Goal: Task Accomplishment & Management: Use online tool/utility

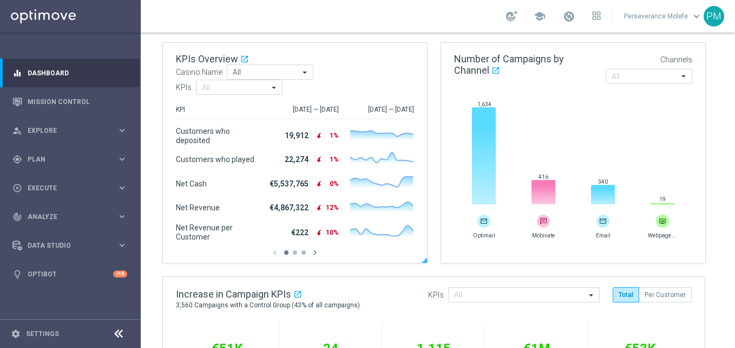
scroll to position [162, 0]
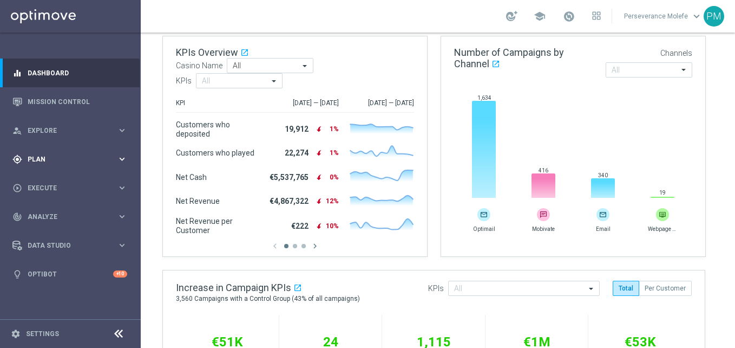
click at [84, 156] on span "Plan" at bounding box center [72, 159] width 89 height 6
click at [53, 217] on span "Templates" at bounding box center [67, 214] width 77 height 6
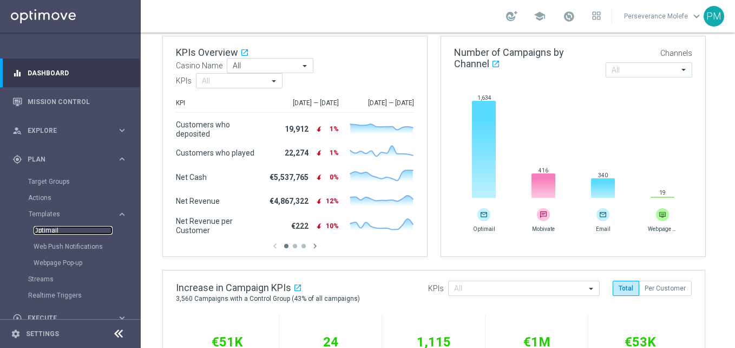
click at [54, 230] on link "Optimail" at bounding box center [73, 230] width 79 height 9
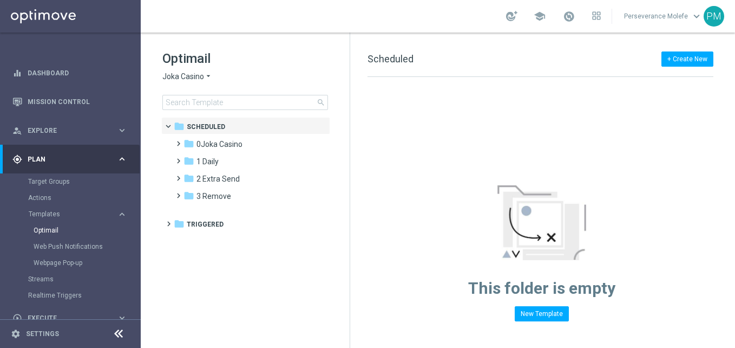
click at [211, 80] on icon "arrow_drop_down" at bounding box center [208, 76] width 9 height 10
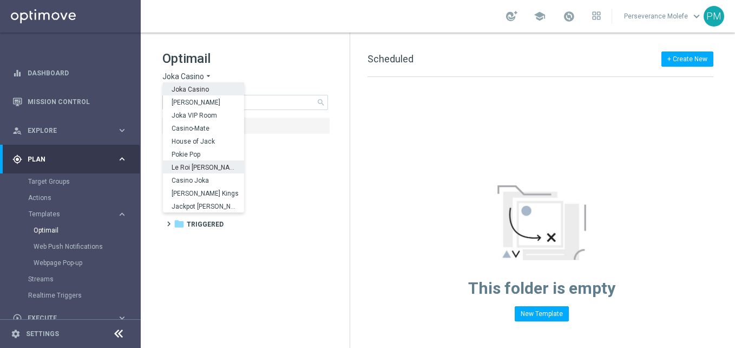
click at [0, 0] on span "Le Roi Johnny" at bounding box center [0, 0] width 0 height 0
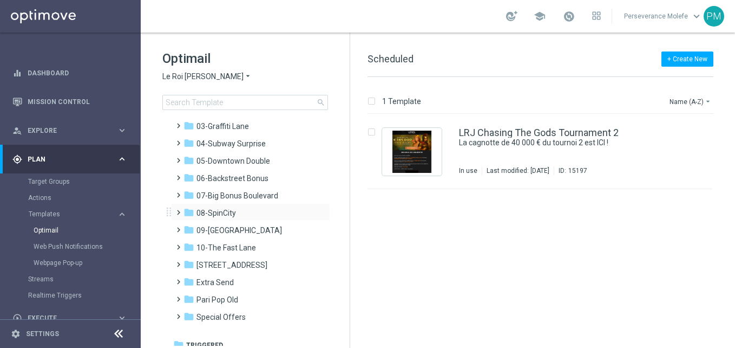
scroll to position [60, 0]
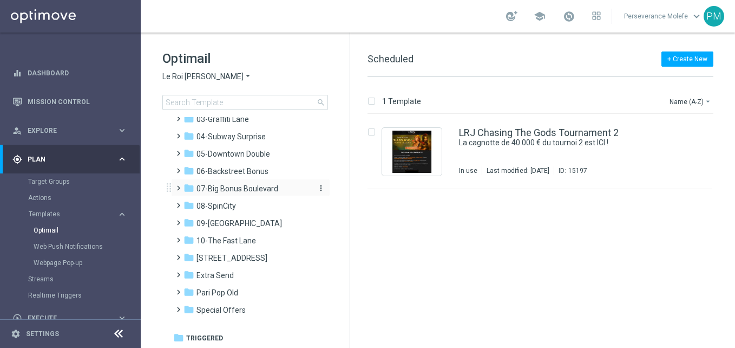
click at [249, 191] on span "07-Big Bonus Boulevard" at bounding box center [237, 188] width 82 height 10
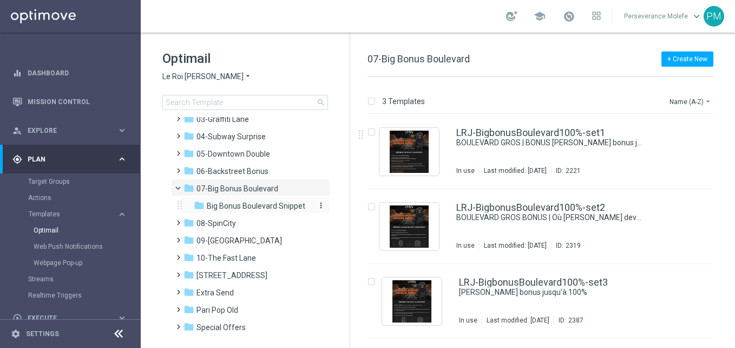
click at [281, 209] on span "Big Bonus Boulevard Snippet" at bounding box center [256, 206] width 99 height 10
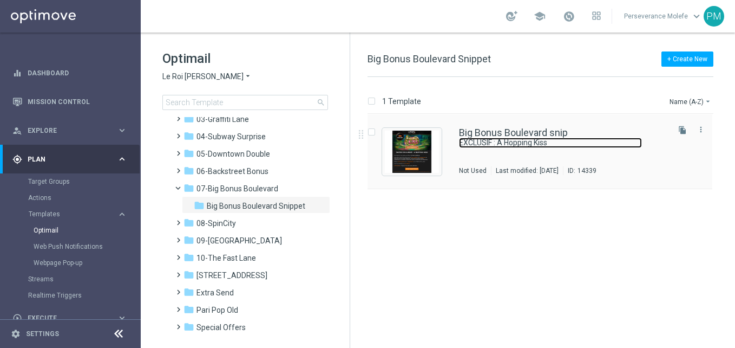
click at [470, 139] on link "EXCLUSIF : A Hopping Kiss" at bounding box center [550, 142] width 183 height 10
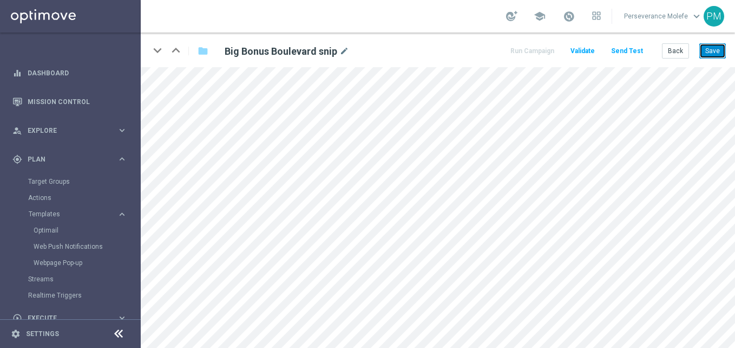
click at [708, 48] on button "Save" at bounding box center [712, 50] width 27 height 15
click at [720, 51] on button "Save" at bounding box center [712, 50] width 27 height 15
click at [680, 52] on button "Back" at bounding box center [675, 50] width 27 height 15
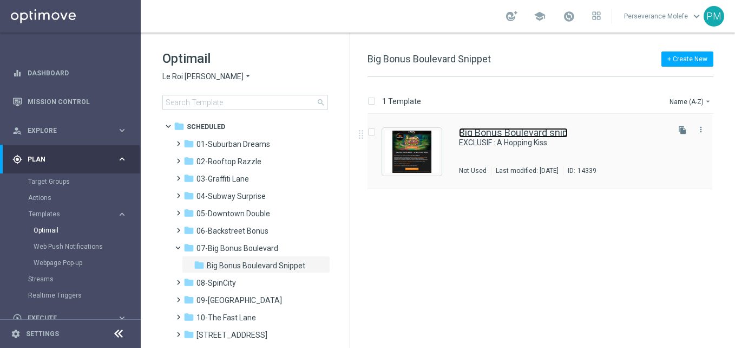
click at [565, 129] on link "Big Bonus Boulevard snip" at bounding box center [513, 133] width 109 height 10
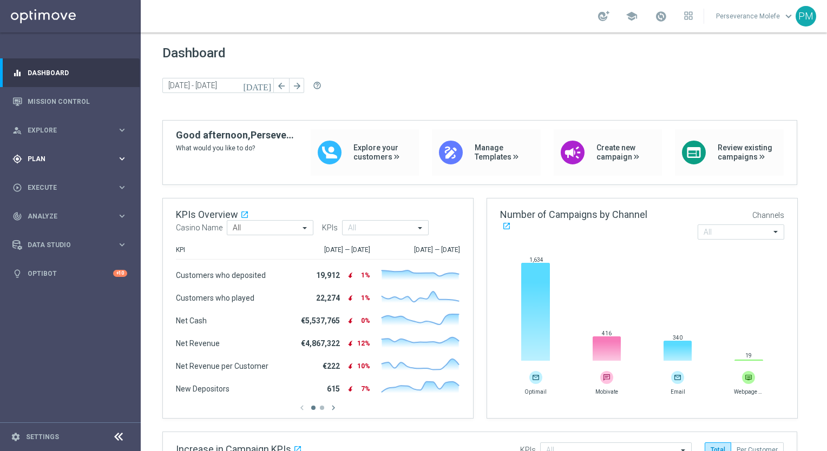
click at [44, 158] on span "Plan" at bounding box center [72, 159] width 89 height 6
click at [53, 215] on span "Templates" at bounding box center [67, 214] width 77 height 6
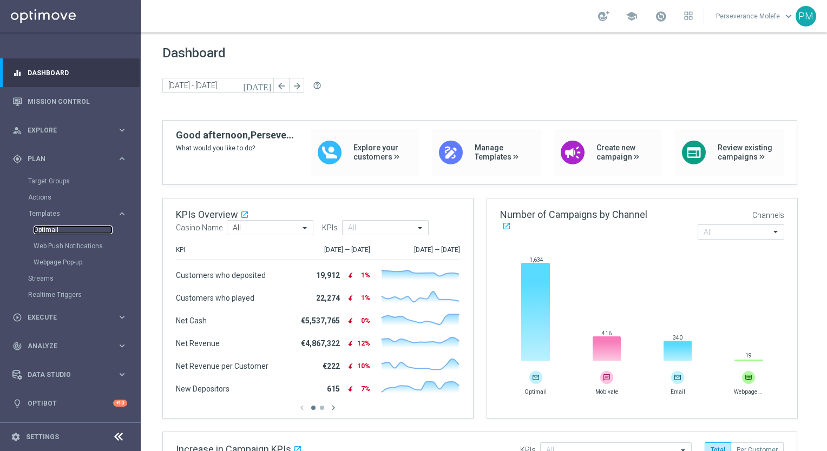
click at [55, 232] on link "Optimail" at bounding box center [73, 230] width 79 height 9
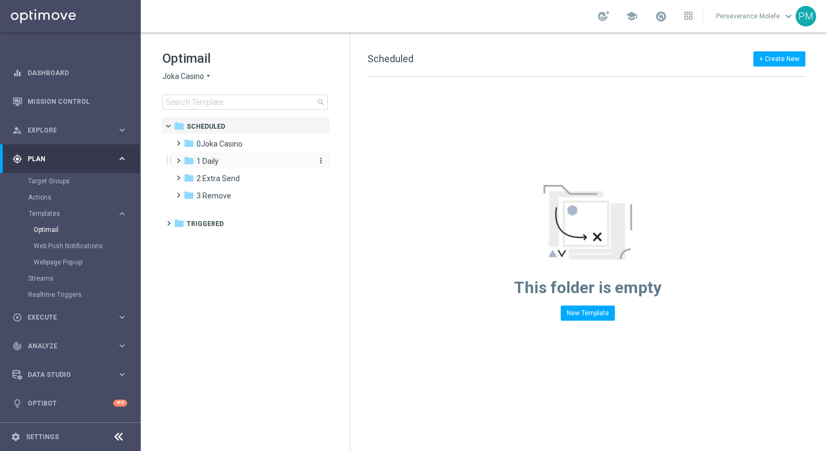
click at [230, 163] on div "folder 1 Daily" at bounding box center [245, 161] width 124 height 12
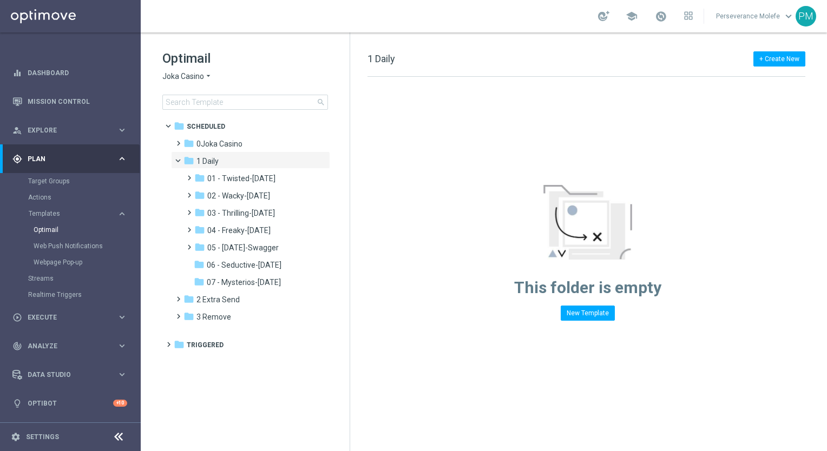
click at [184, 77] on span "Joka Casino" at bounding box center [183, 76] width 42 height 10
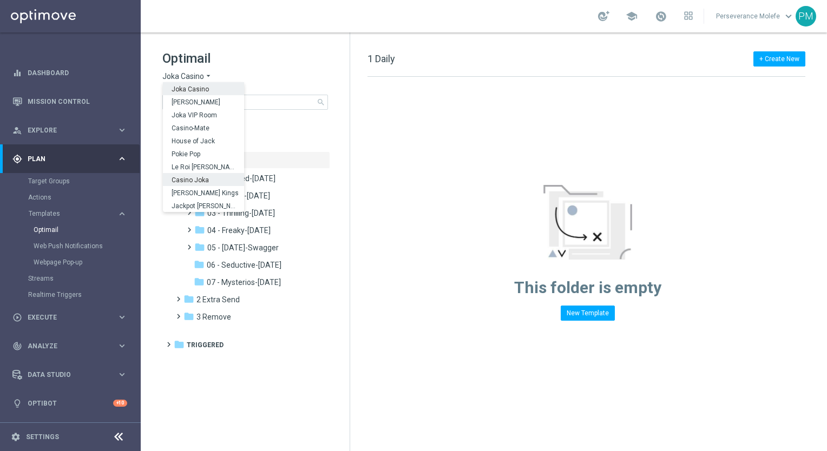
click at [0, 0] on span "Casino Joka" at bounding box center [0, 0] width 0 height 0
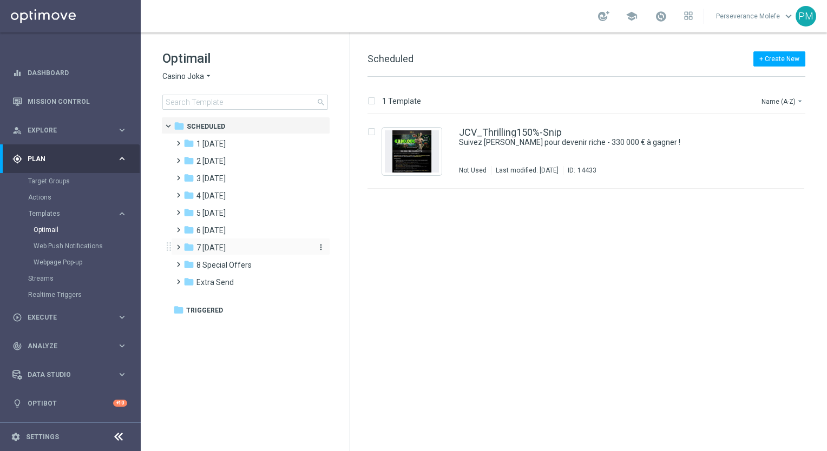
click at [231, 245] on div "folder 7 Monday" at bounding box center [245, 248] width 124 height 12
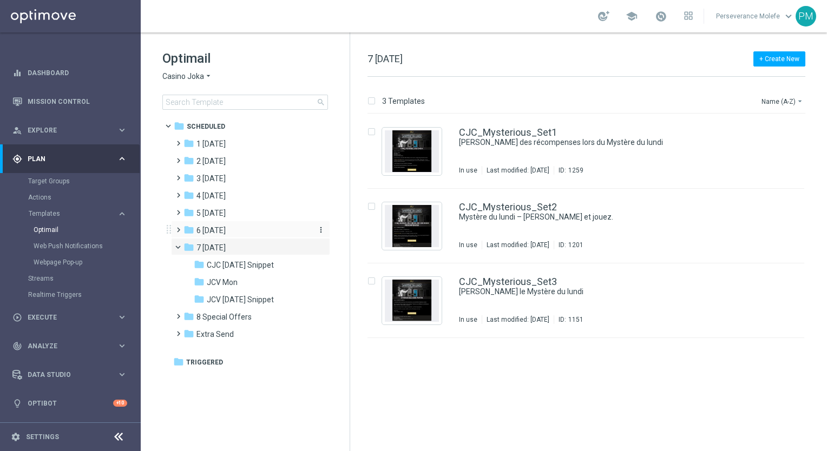
click at [230, 229] on div "folder 6 Sunday" at bounding box center [245, 231] width 124 height 12
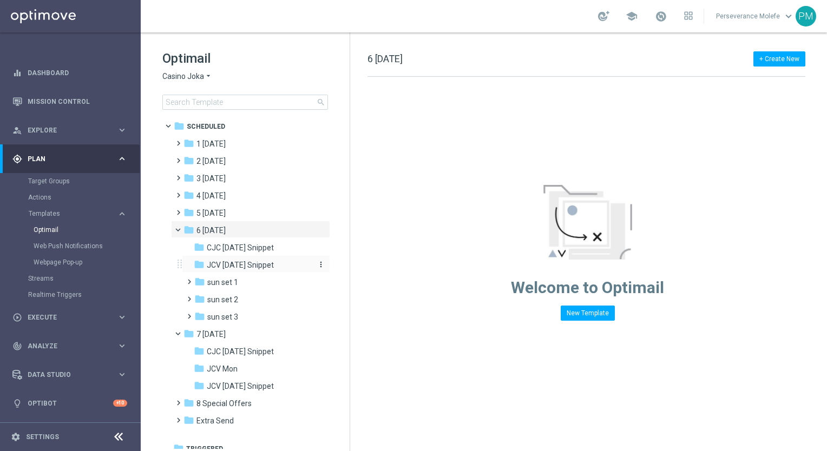
click at [239, 260] on span "JCV Sunday Snippet" at bounding box center [240, 265] width 67 height 10
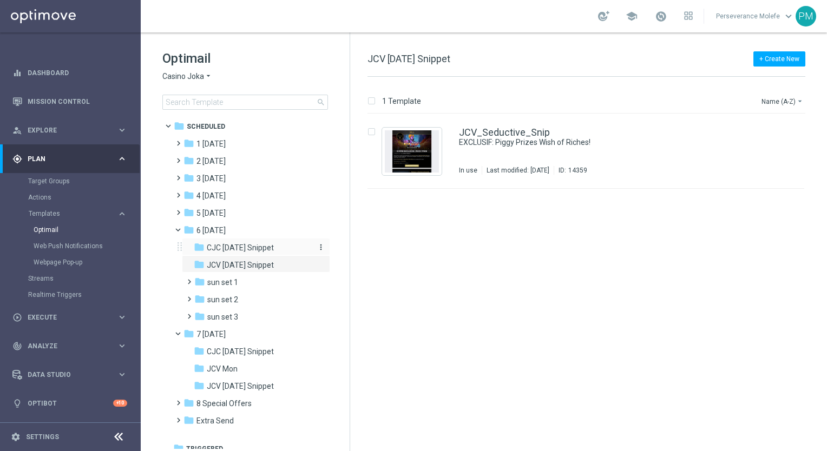
click at [267, 250] on span "CJC Sunday Snippet" at bounding box center [240, 248] width 67 height 10
click at [503, 114] on div "CJC_Seductive6_Snip EXCLUSIF: Piggy Prizes Wish of Riches! In use Last modified…" at bounding box center [586, 151] width 437 height 75
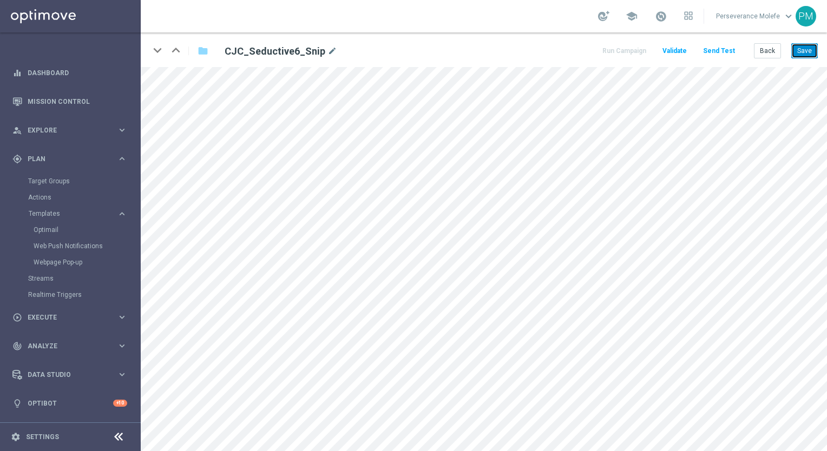
click at [735, 54] on button "Save" at bounding box center [804, 50] width 27 height 15
click at [735, 57] on button "Back" at bounding box center [767, 50] width 27 height 15
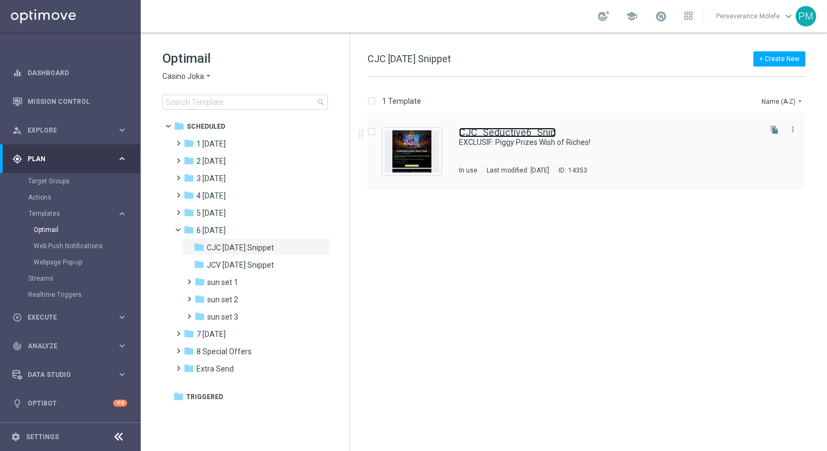
click at [492, 131] on link "CJC_Seductive6_Snip" at bounding box center [507, 133] width 97 height 10
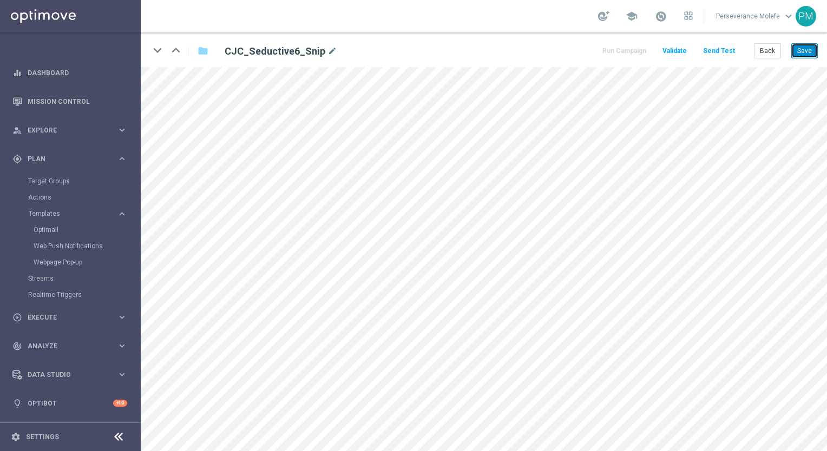
click at [735, 47] on button "Save" at bounding box center [804, 50] width 27 height 15
click at [735, 51] on button "Save" at bounding box center [804, 50] width 27 height 15
click at [735, 54] on button "Back" at bounding box center [767, 50] width 27 height 15
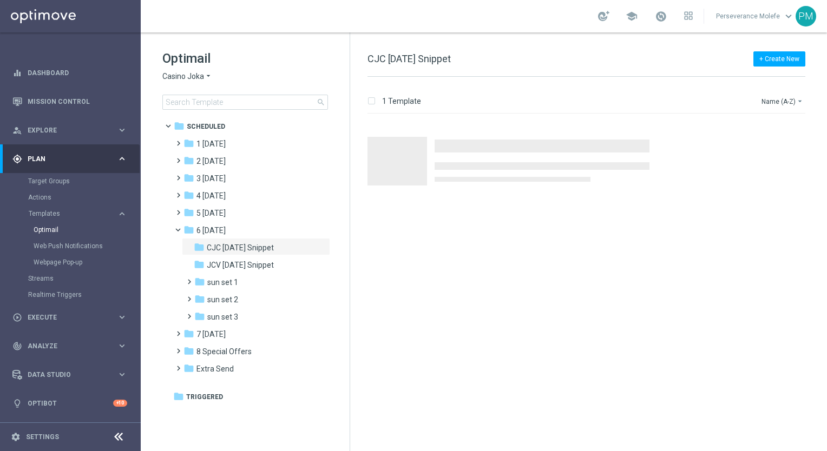
click at [513, 132] on div "Press SPACE to select this row." at bounding box center [591, 151] width 468 height 75
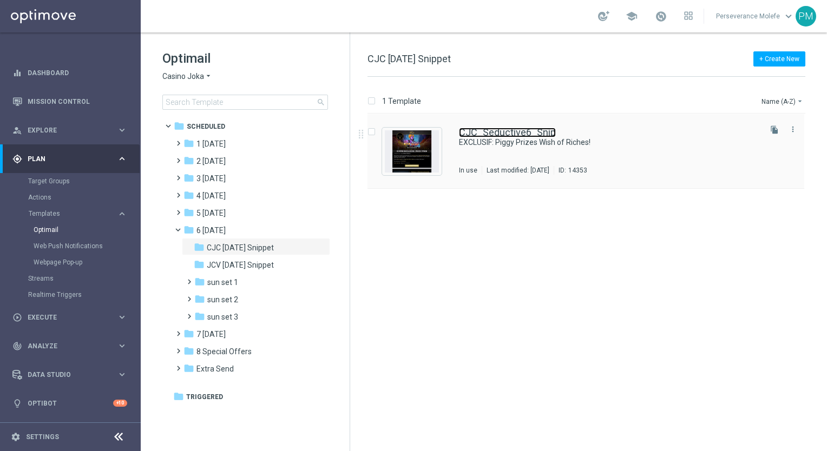
drag, startPoint x: 504, startPoint y: 141, endPoint x: 512, endPoint y: 131, distance: 12.8
click at [512, 131] on link "CJC_Seductive6_Snip" at bounding box center [507, 133] width 97 height 10
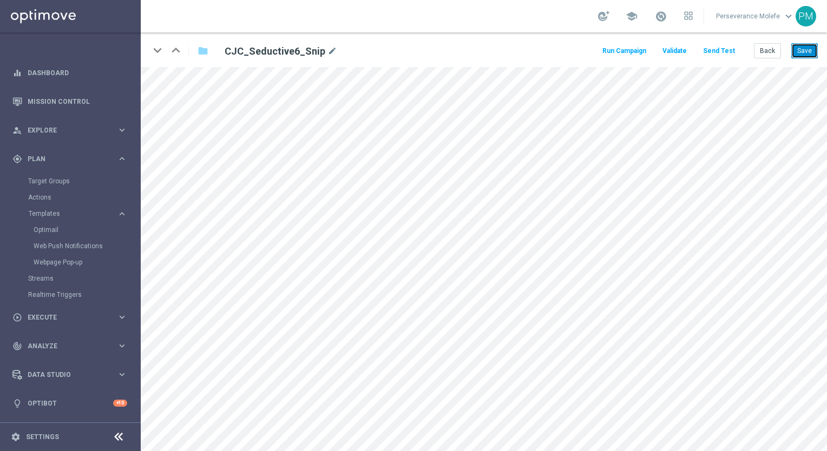
click at [735, 47] on button "Save" at bounding box center [804, 50] width 27 height 15
click at [281, 309] on icon "open_in_new" at bounding box center [284, 311] width 8 height 9
click at [735, 51] on button "Save" at bounding box center [804, 50] width 27 height 15
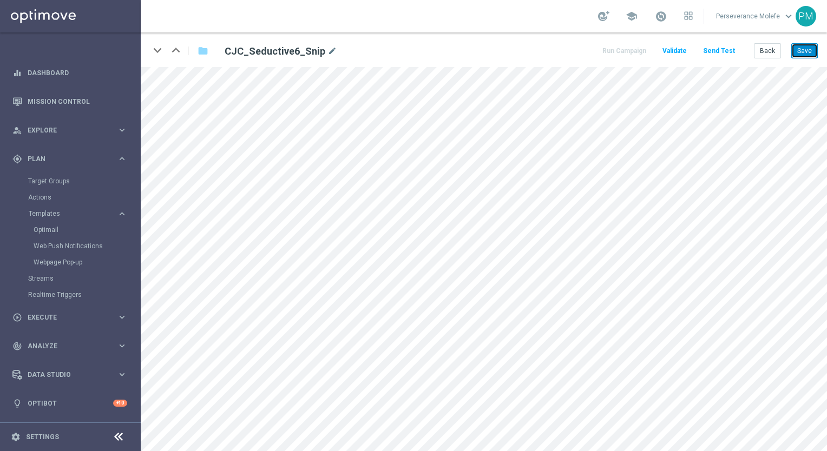
click at [735, 57] on button "Save" at bounding box center [804, 50] width 27 height 15
click at [735, 55] on button "Back" at bounding box center [767, 50] width 27 height 15
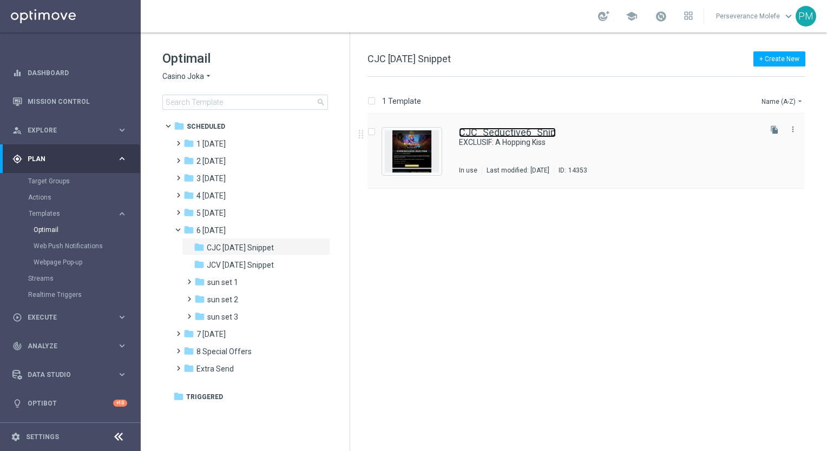
click at [498, 133] on link "CJC_Seductive6_Snip" at bounding box center [507, 133] width 97 height 10
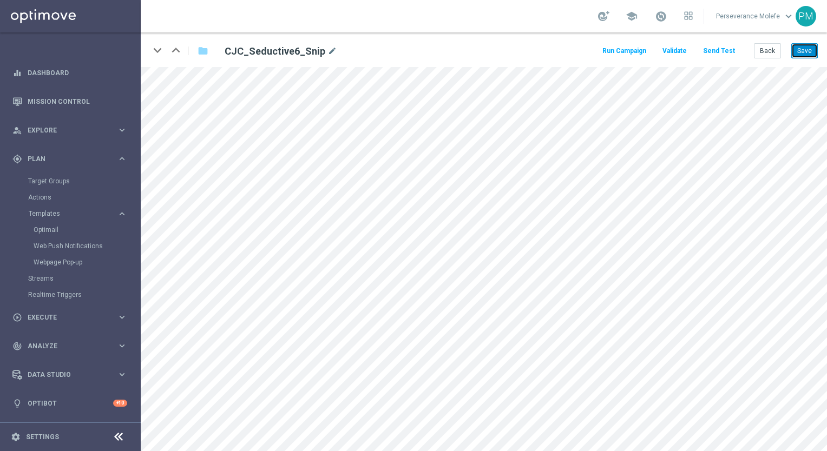
click at [735, 58] on button "Save" at bounding box center [804, 50] width 27 height 15
click at [735, 52] on button "Save" at bounding box center [804, 50] width 27 height 15
click at [719, 49] on button "Send Test" at bounding box center [719, 51] width 35 height 15
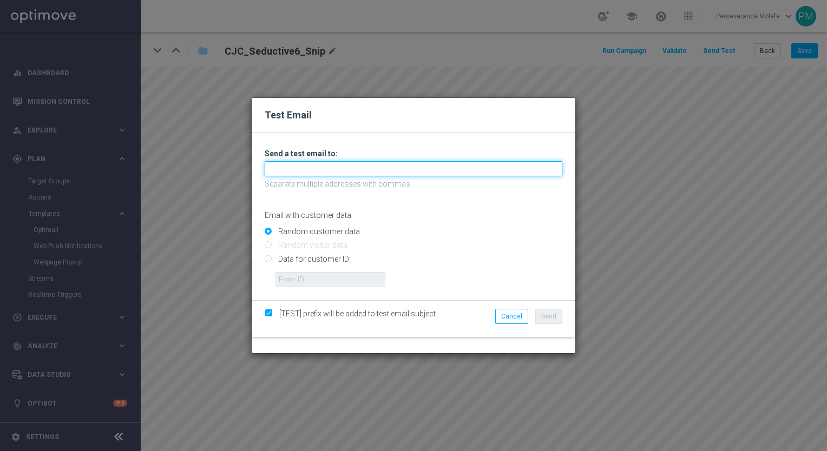
click at [346, 168] on input "text" at bounding box center [414, 168] width 298 height 15
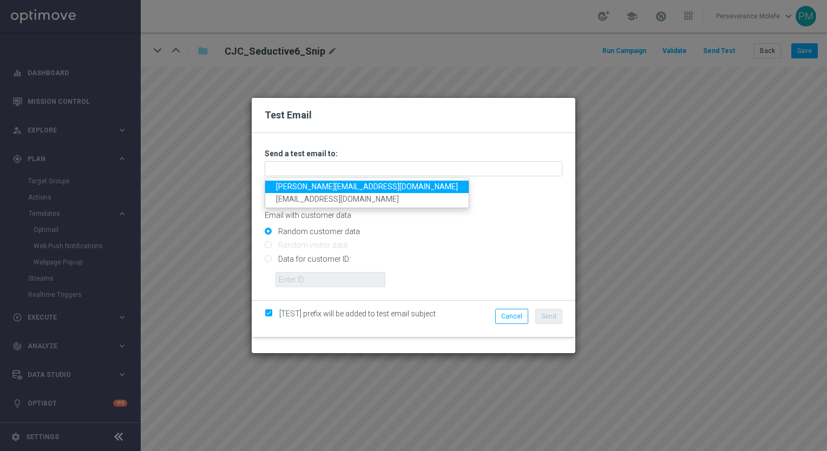
click at [334, 186] on link "Madeleine@viva-vision.net" at bounding box center [367, 187] width 204 height 12
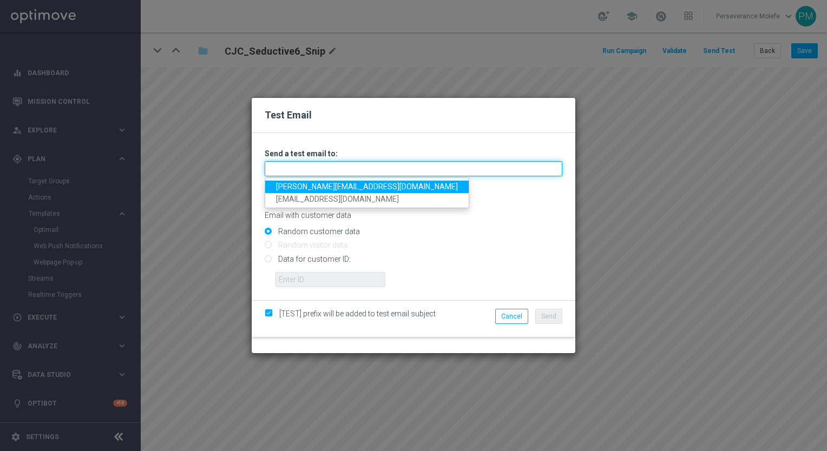
type input "Madeleine@viva-vision.net"
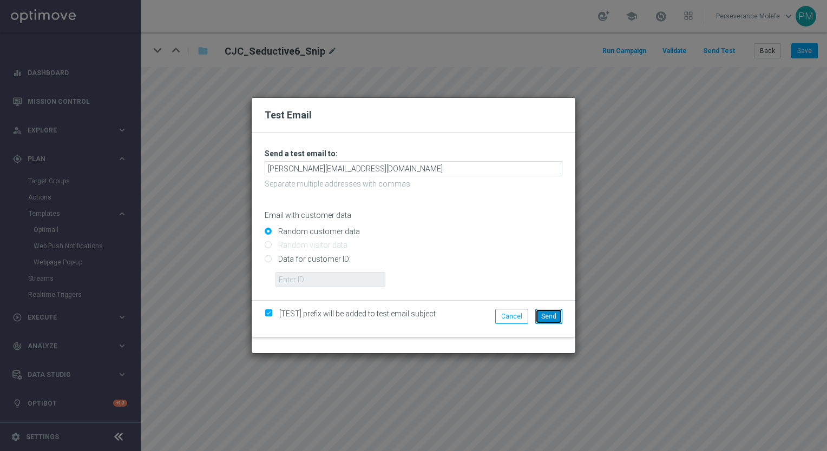
click at [546, 319] on span "Send" at bounding box center [548, 317] width 15 height 8
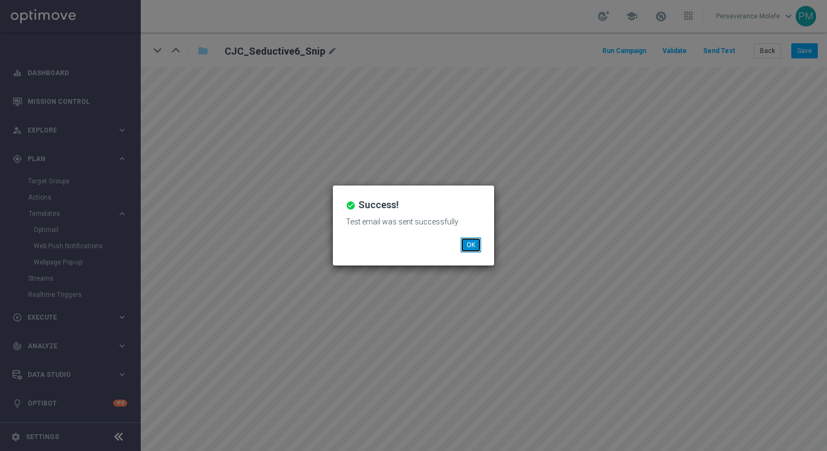
click at [472, 248] on button "OK" at bounding box center [471, 245] width 21 height 15
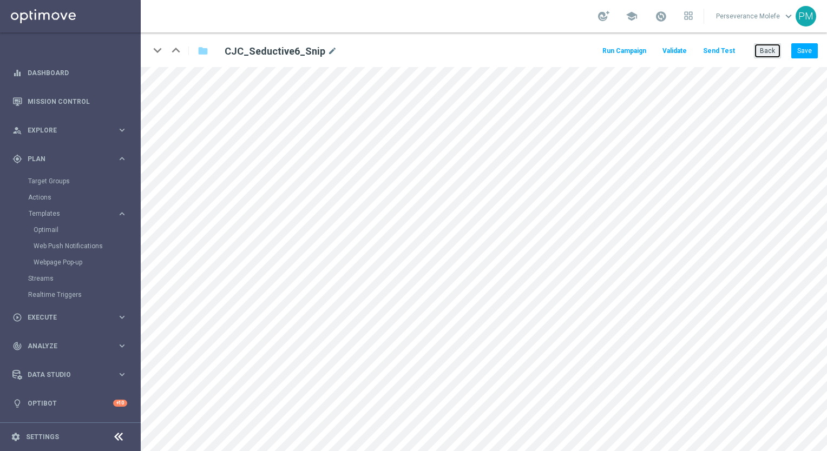
click at [735, 57] on button "Back" at bounding box center [767, 50] width 27 height 15
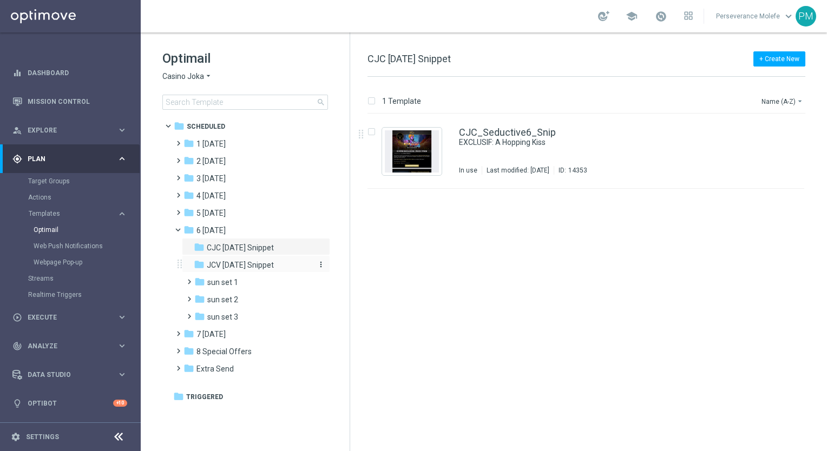
click at [275, 263] on div "folder JCV [DATE] Snippet" at bounding box center [251, 265] width 115 height 12
click at [519, 132] on link "JCV_Seductive_Snip" at bounding box center [504, 133] width 91 height 10
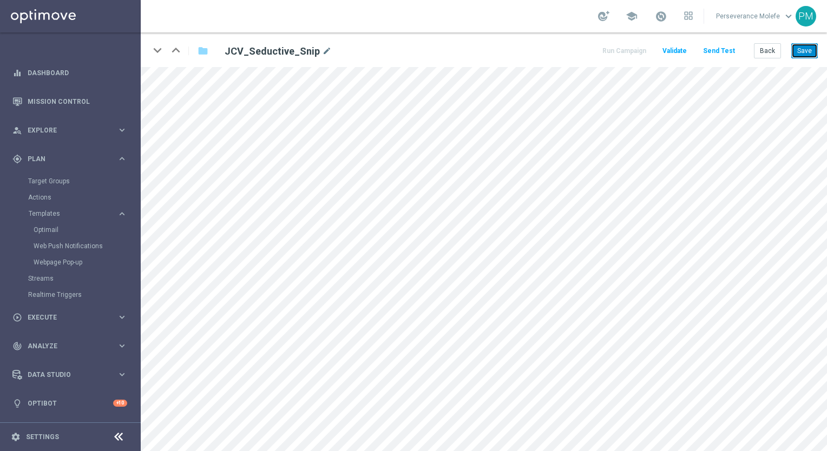
click at [808, 53] on button "Save" at bounding box center [804, 50] width 27 height 15
click at [774, 49] on button "Back" at bounding box center [767, 50] width 27 height 15
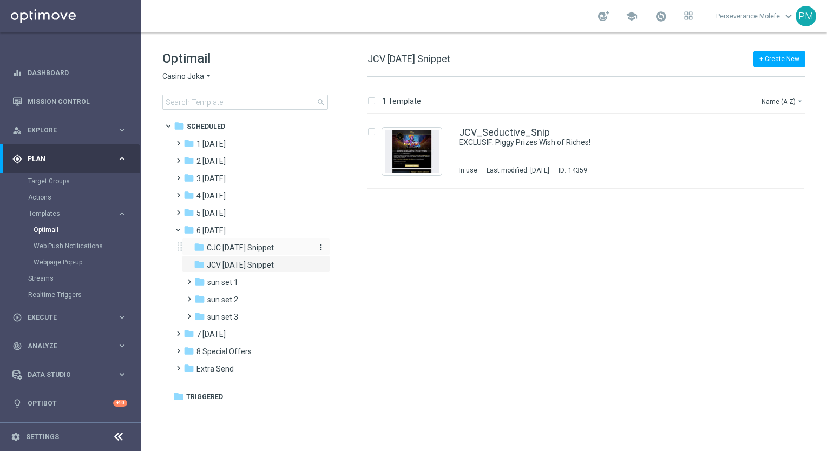
click at [278, 248] on div "folder CJC Sunday Snippet" at bounding box center [251, 248] width 115 height 12
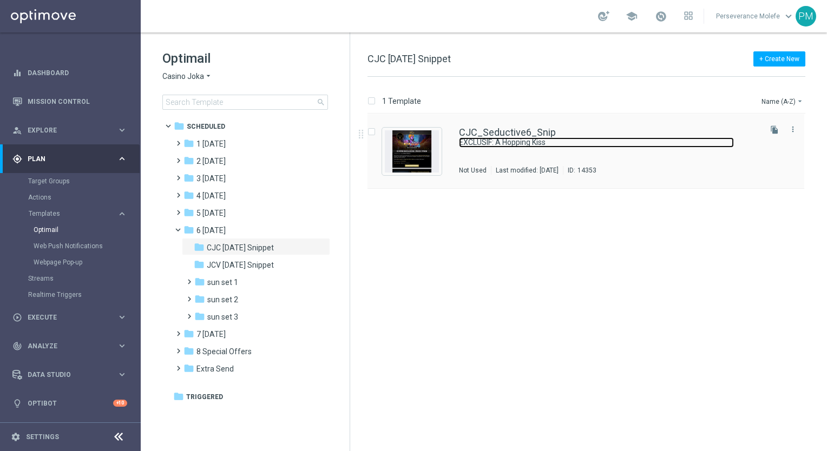
click at [499, 137] on link "EXCLUSIF: A Hopping Kiss" at bounding box center [596, 142] width 275 height 10
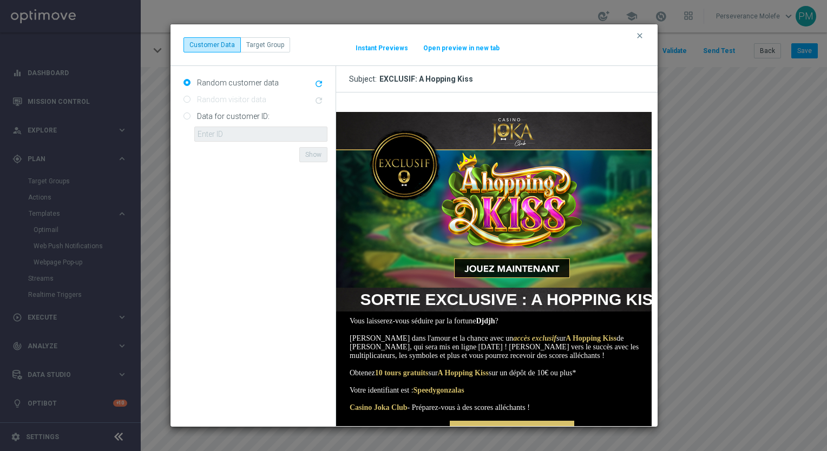
click at [444, 48] on button "Open preview in new tab" at bounding box center [461, 48] width 77 height 9
click at [646, 37] on button "clear" at bounding box center [641, 36] width 12 height 10
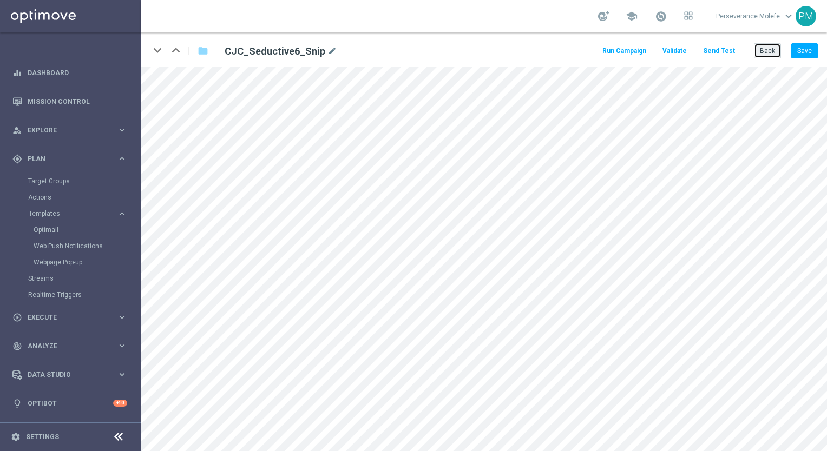
click at [781, 50] on button "Back" at bounding box center [767, 50] width 27 height 15
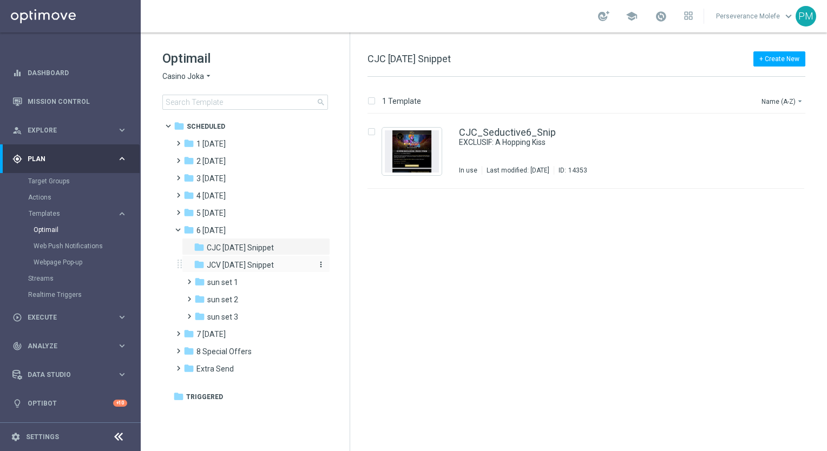
click at [264, 268] on span "JCV [DATE] Snippet" at bounding box center [240, 265] width 67 height 10
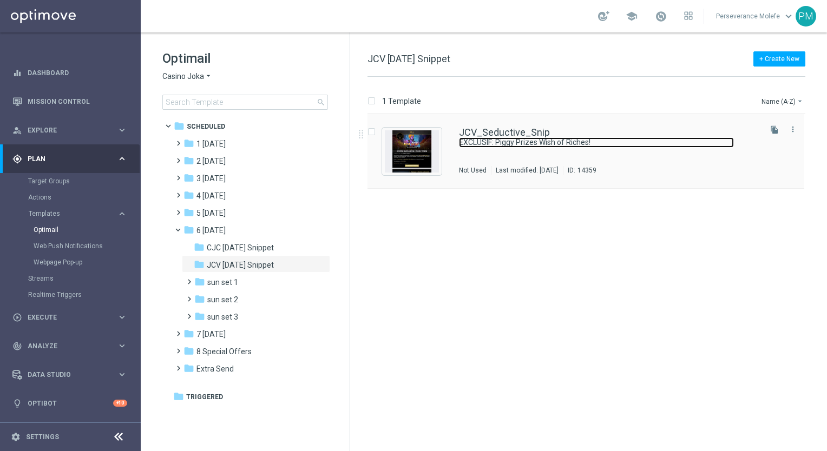
click at [476, 140] on link "EXCLUSIF: Piggy Prizes Wish of Riches!" at bounding box center [596, 142] width 275 height 10
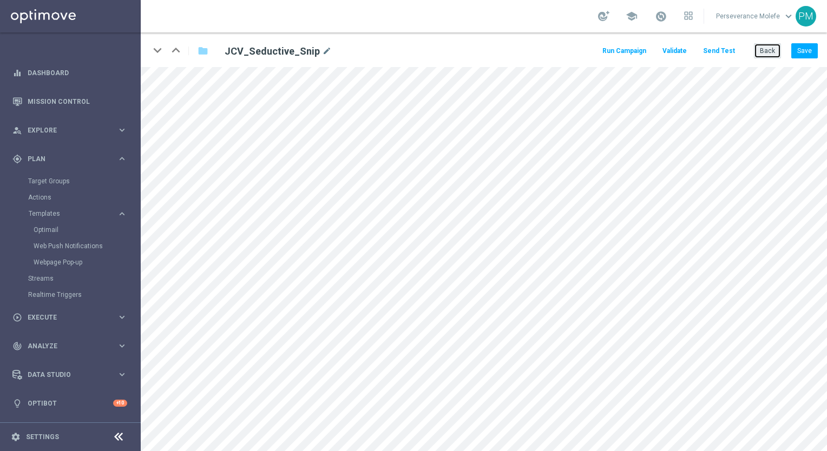
click at [765, 56] on button "Back" at bounding box center [767, 50] width 27 height 15
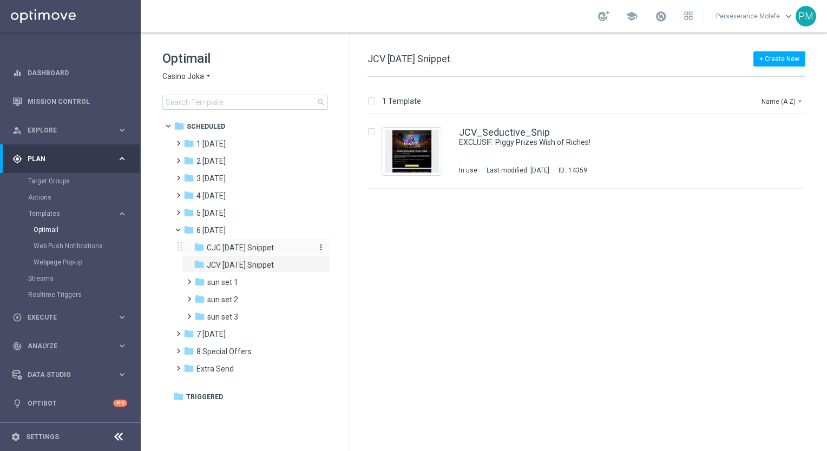
click at [260, 248] on span "CJC [DATE] Snippet" at bounding box center [240, 248] width 67 height 10
click at [489, 125] on div "CJC_Seductive6_Snip EXCLUSIF: A Hopping Kiss In use Last modified: [DATE] ID: 1…" at bounding box center [586, 151] width 437 height 75
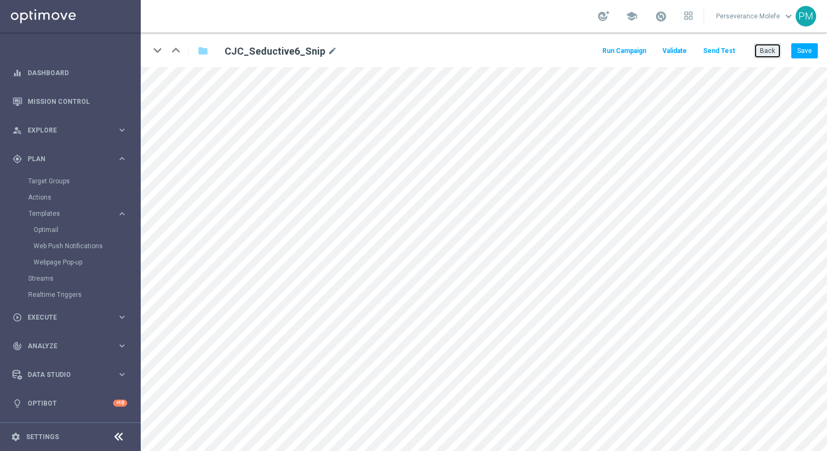
click at [768, 50] on button "Back" at bounding box center [767, 50] width 27 height 15
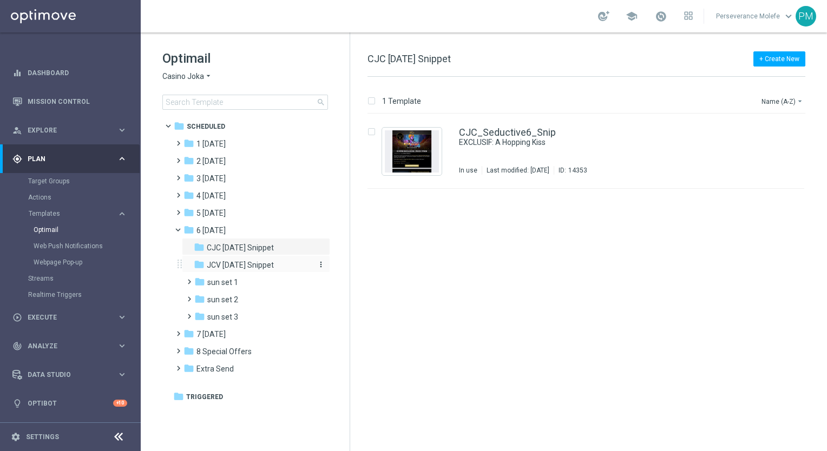
click at [286, 261] on div "folder JCV Sunday Snippet" at bounding box center [251, 265] width 115 height 12
click at [489, 130] on link "JCV_Seductive_Snip" at bounding box center [504, 133] width 91 height 10
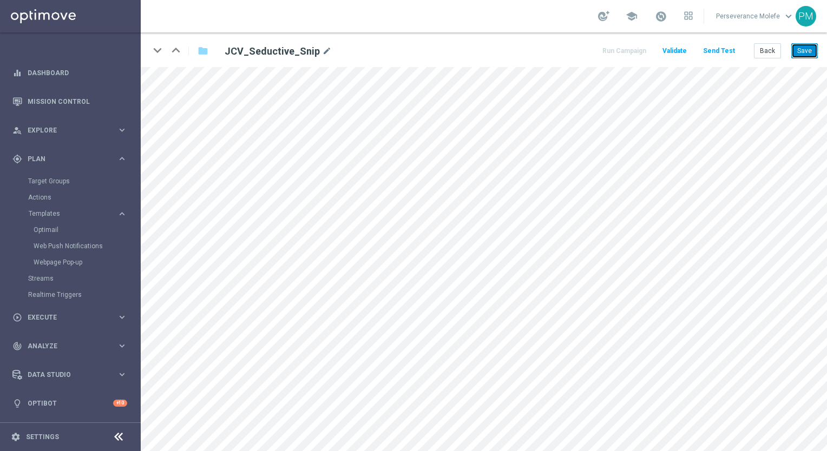
click at [798, 43] on button "Save" at bounding box center [804, 50] width 27 height 15
click at [805, 53] on button "Save" at bounding box center [804, 50] width 27 height 15
click at [777, 50] on button "Back" at bounding box center [767, 50] width 27 height 15
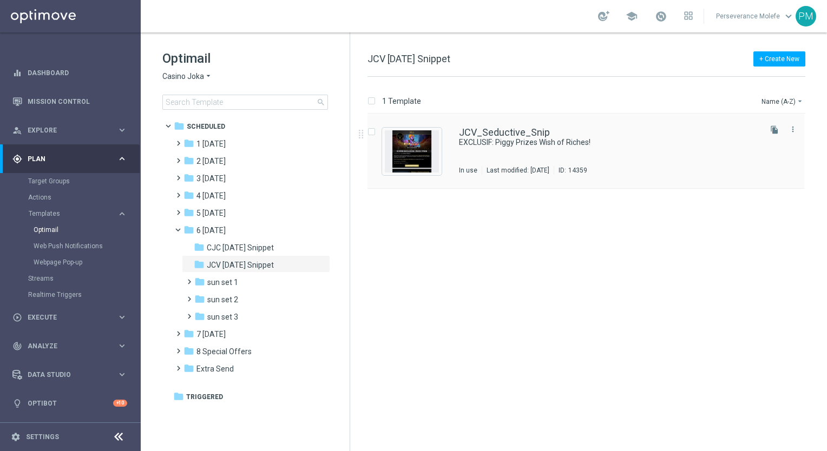
click at [487, 126] on div "JCV_Seductive_Snip EXCLUSIF: Piggy Prizes Wish of Riches! In use Last modified:…" at bounding box center [586, 151] width 437 height 75
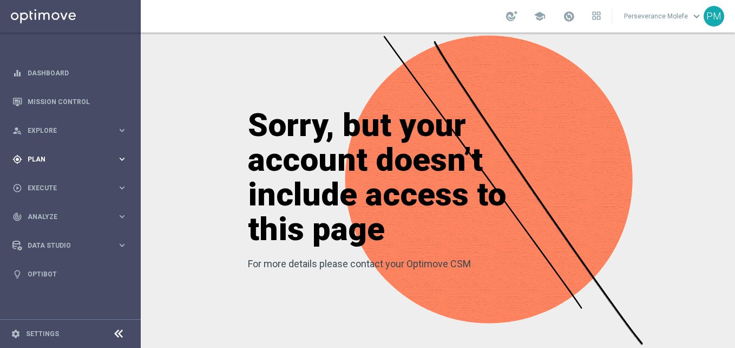
click at [66, 163] on div "gps_fixed Plan" at bounding box center [64, 159] width 104 height 10
click at [47, 219] on accordion "Templates keyboard_arrow_right Optimail Web Push Notifications Webpage Pop-up" at bounding box center [84, 214] width 112 height 16
click at [49, 218] on accordion "Templates keyboard_arrow_right Optimail Web Push Notifications Webpage Pop-up" at bounding box center [84, 214] width 112 height 16
click at [55, 215] on span "Templates" at bounding box center [67, 214] width 77 height 6
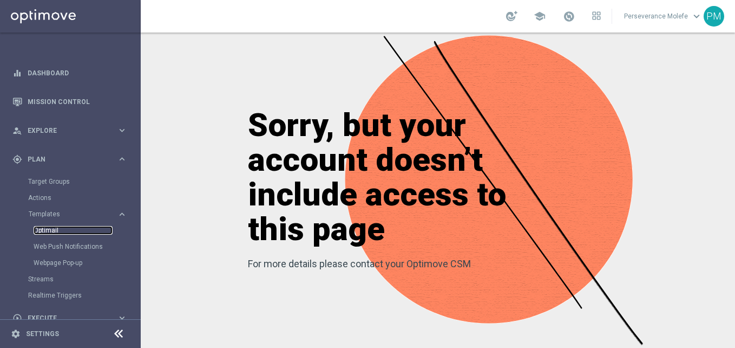
click at [59, 231] on link "Optimail" at bounding box center [73, 230] width 79 height 9
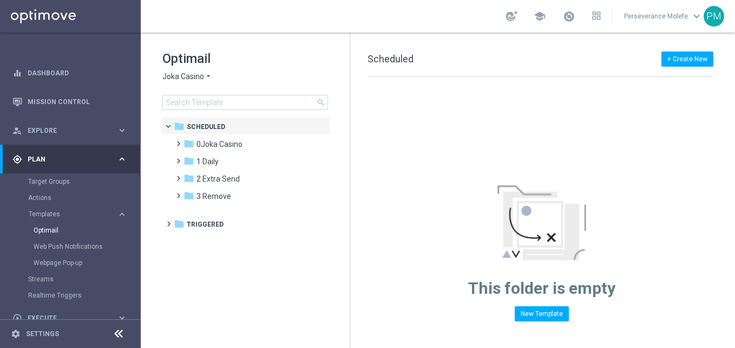
click at [209, 80] on icon "arrow_drop_down" at bounding box center [208, 76] width 9 height 10
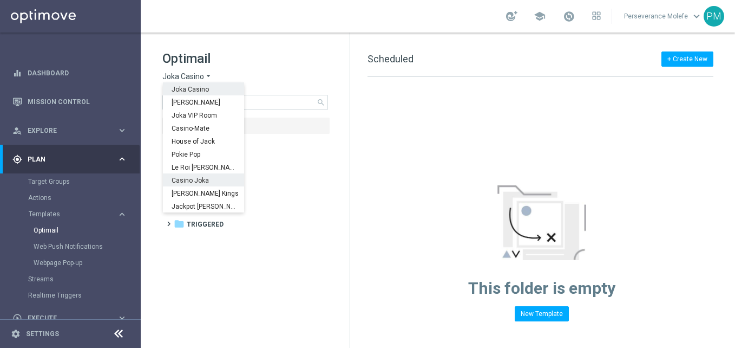
click at [203, 184] on div "Casino Joka" at bounding box center [203, 179] width 81 height 13
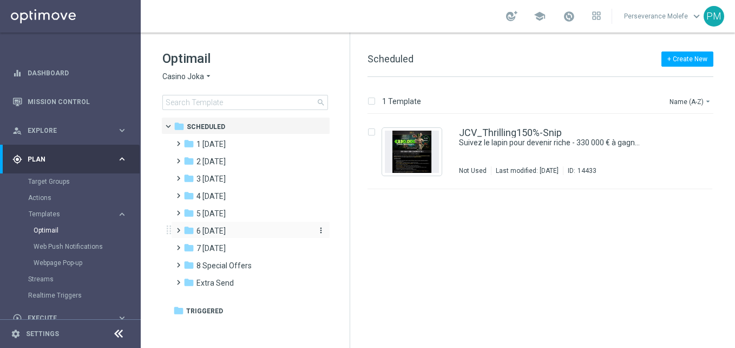
click at [233, 231] on div "folder 6 Sunday" at bounding box center [245, 231] width 124 height 12
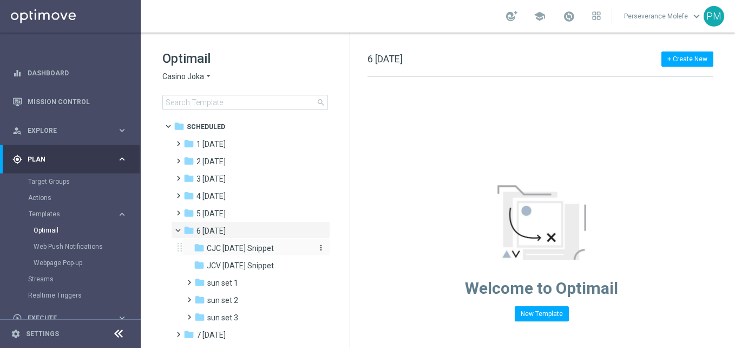
click at [268, 251] on span "CJC [DATE] Snippet" at bounding box center [240, 248] width 67 height 10
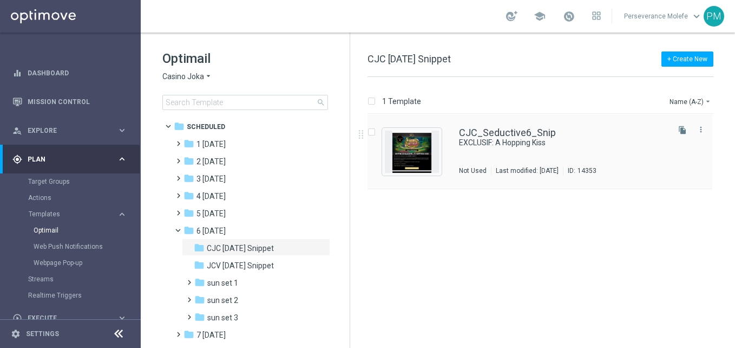
click at [461, 127] on div "CJC_Seductive6_Snip EXCLUSIF: A Hopping Kiss Not Used Last modified: Tuesday, A…" at bounding box center [540, 151] width 345 height 75
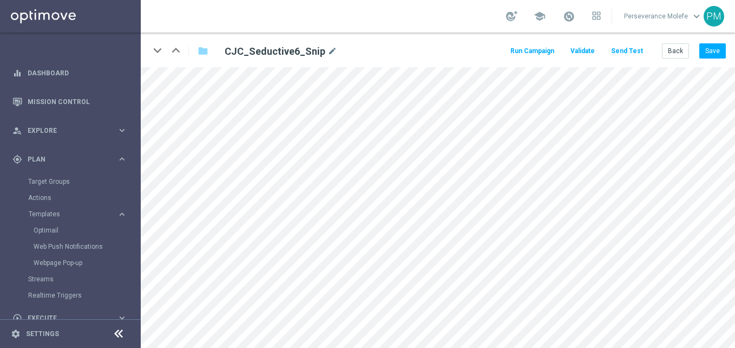
click at [125, 330] on div at bounding box center [118, 333] width 20 height 17
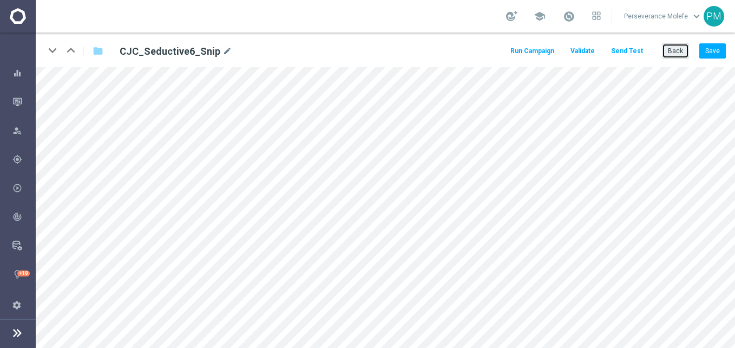
click at [672, 52] on button "Back" at bounding box center [675, 50] width 27 height 15
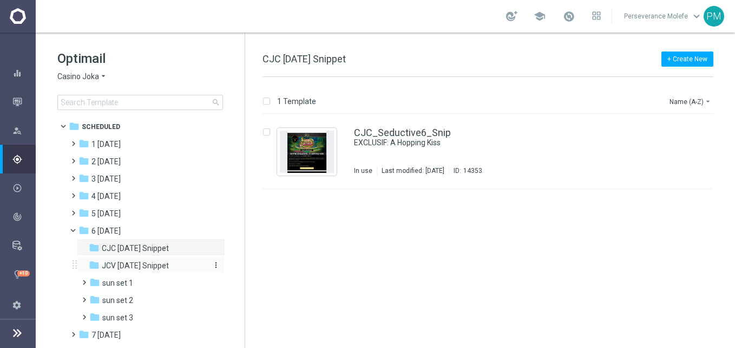
click at [156, 265] on span "JCV [DATE] Snippet" at bounding box center [135, 265] width 67 height 10
click at [403, 123] on div "JCV_Seductive_Snip EXCLUSIF: Piggy Prizes Wish of Riches! In use Last modified:…" at bounding box center [488, 151] width 450 height 75
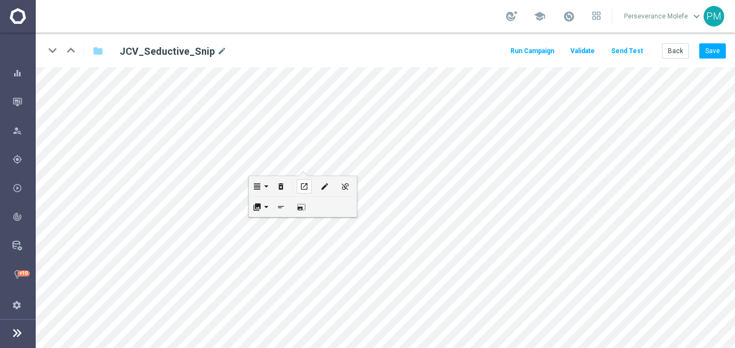
click at [307, 182] on icon "open_in_new" at bounding box center [304, 186] width 8 height 9
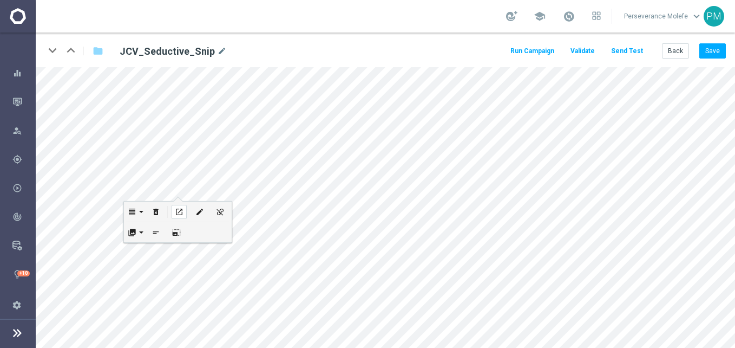
click at [184, 208] on div "open_in_new" at bounding box center [179, 212] width 15 height 14
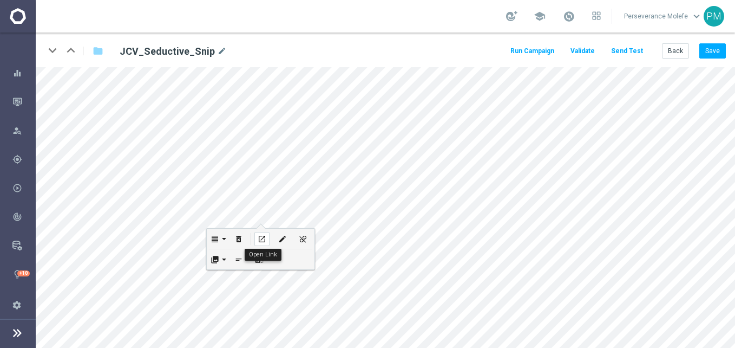
click at [261, 231] on button "open_in_new" at bounding box center [262, 238] width 21 height 20
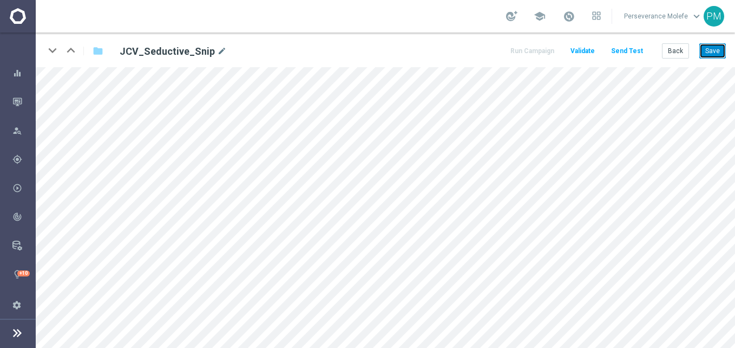
click at [713, 47] on button "Save" at bounding box center [712, 50] width 27 height 15
click at [676, 53] on button "Back" at bounding box center [675, 50] width 27 height 15
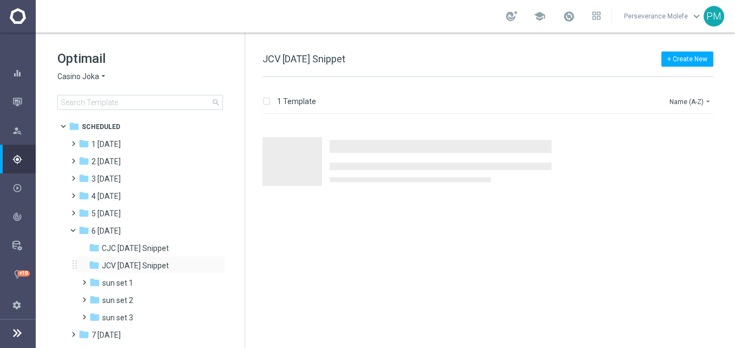
click at [177, 258] on div "folder JCV [DATE] Snippet more_vert" at bounding box center [151, 263] width 148 height 17
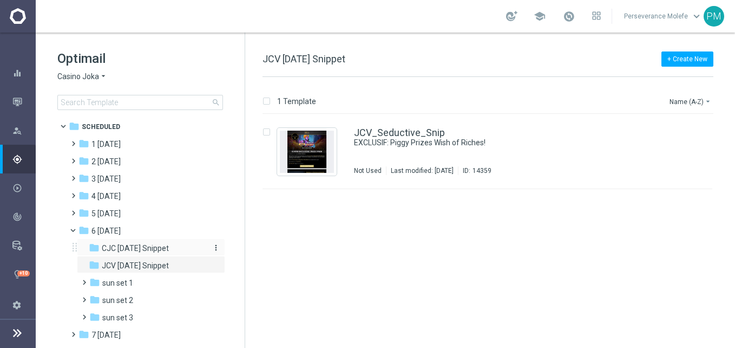
click at [180, 247] on div "folder CJC [DATE] Snippet" at bounding box center [146, 248] width 115 height 12
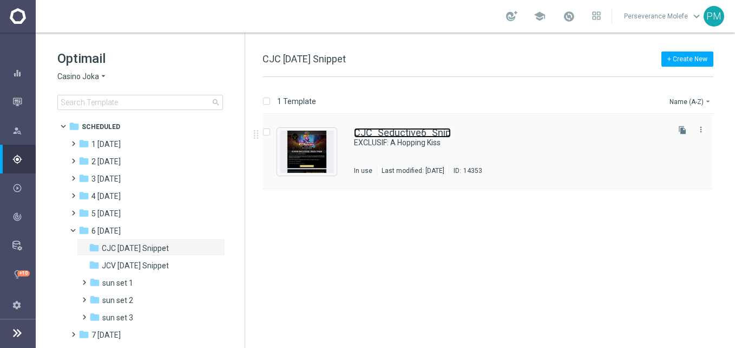
click at [428, 130] on link "CJC_Seductive6_Snip" at bounding box center [402, 133] width 97 height 10
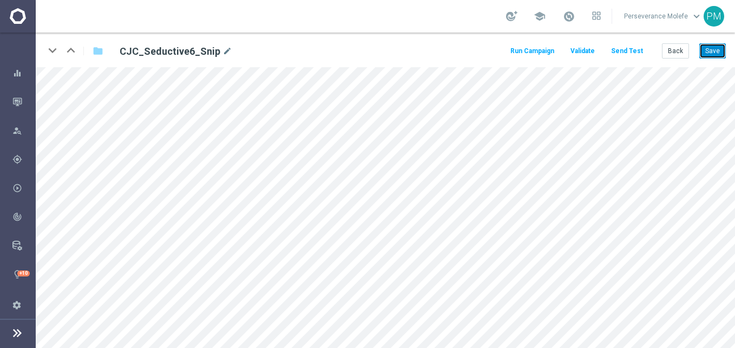
click at [722, 45] on button "Save" at bounding box center [712, 50] width 27 height 15
click at [670, 48] on button "Back" at bounding box center [675, 50] width 27 height 15
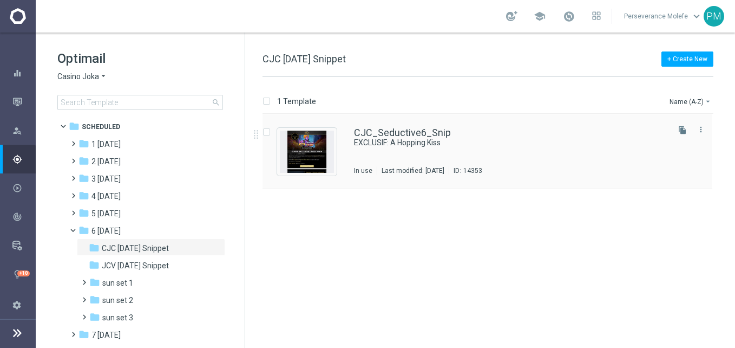
click at [423, 126] on div "CJC_Seductive6_Snip EXCLUSIF: A Hopping Kiss In use Last modified: [DATE] ID: 1…" at bounding box center [488, 151] width 450 height 75
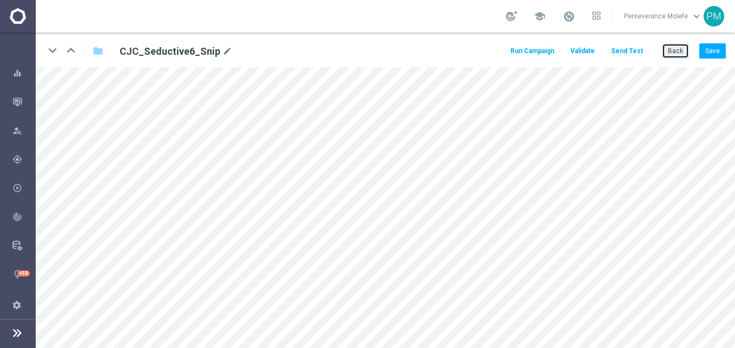
click at [677, 58] on button "Back" at bounding box center [675, 50] width 27 height 15
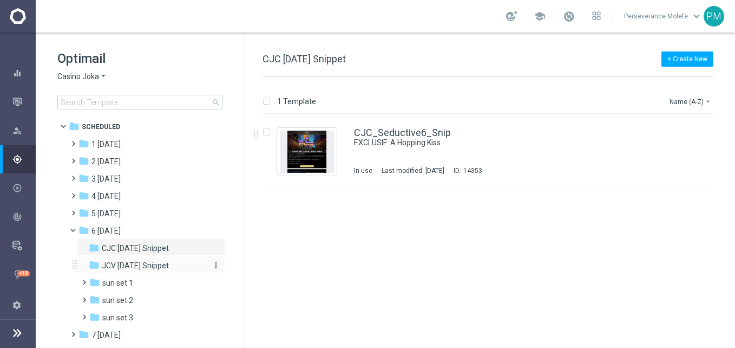
click at [162, 260] on div "folder JCV [DATE] Snippet" at bounding box center [146, 265] width 115 height 12
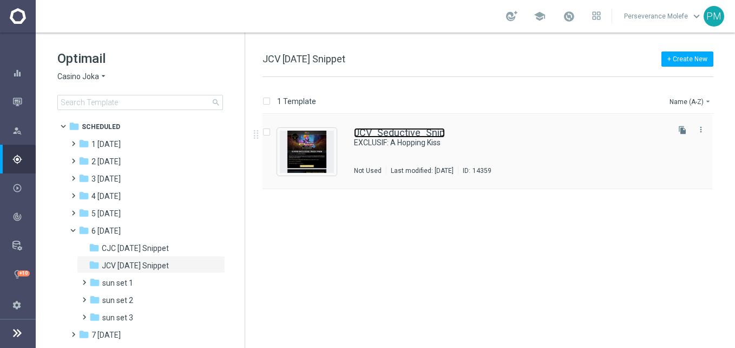
click at [361, 132] on link "JCV_Seductive_Snip" at bounding box center [399, 133] width 91 height 10
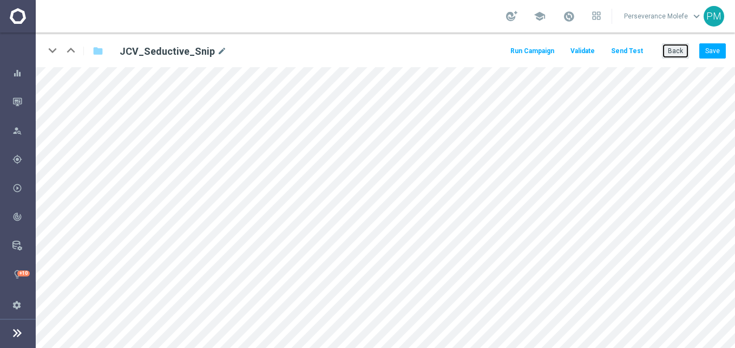
click at [683, 58] on button "Back" at bounding box center [675, 50] width 27 height 15
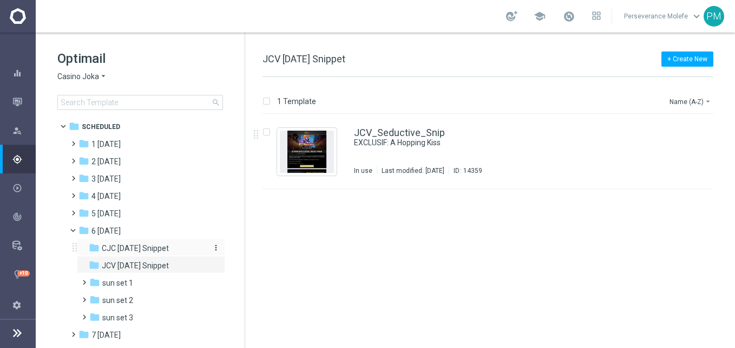
click at [166, 250] on span "CJC [DATE] Snippet" at bounding box center [135, 248] width 67 height 10
click at [391, 137] on link "CJC_Seductive6_Snip" at bounding box center [402, 133] width 97 height 10
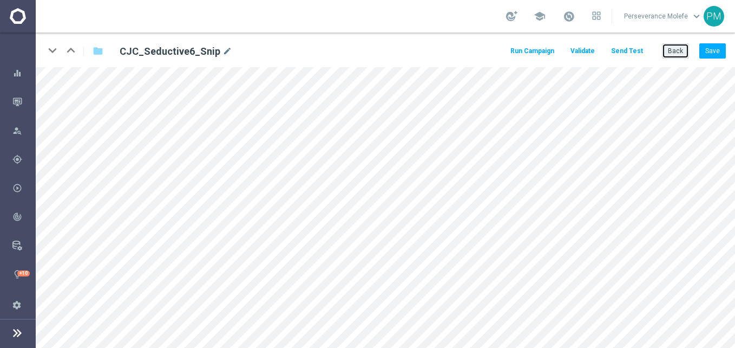
click at [682, 53] on button "Back" at bounding box center [675, 50] width 27 height 15
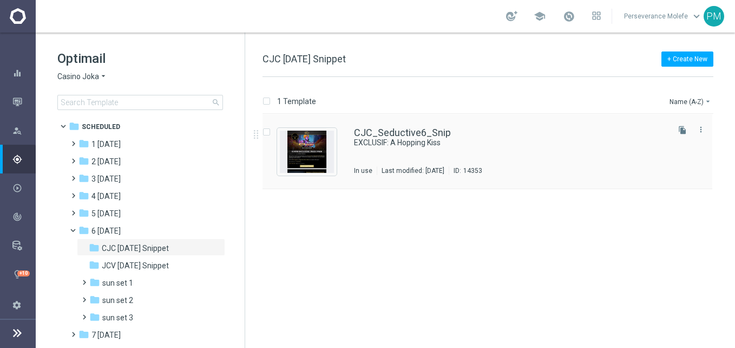
click at [389, 120] on div "CJC_Seductive6_Snip EXCLUSIF: A Hopping Kiss In use Last modified: [DATE] ID: 1…" at bounding box center [488, 151] width 450 height 75
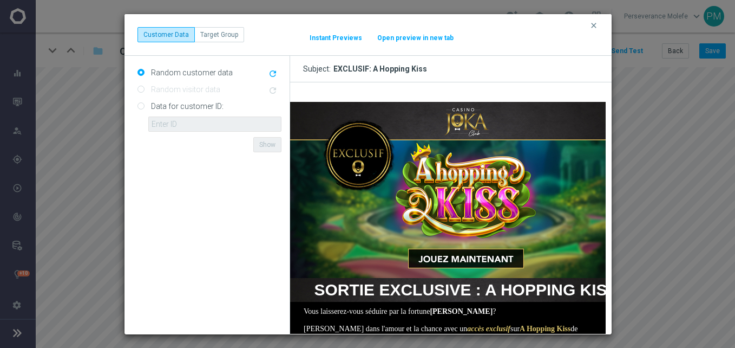
click at [417, 36] on button "Open preview in new tab" at bounding box center [415, 38] width 77 height 9
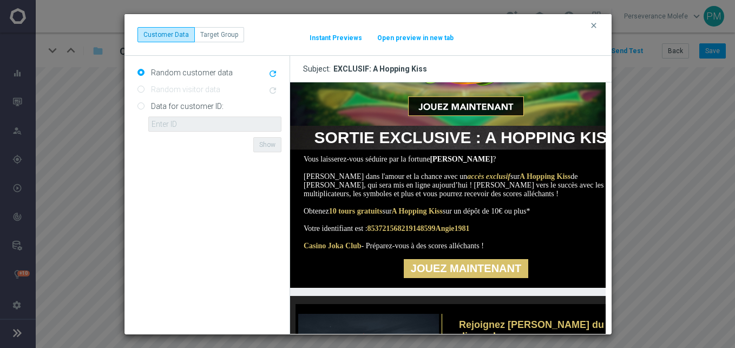
scroll to position [217, 0]
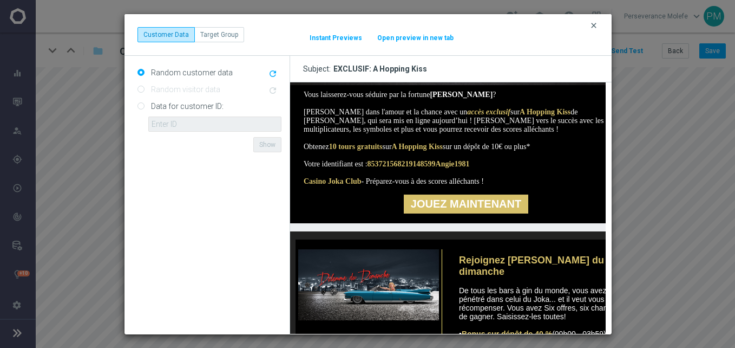
click at [594, 25] on icon "clear" at bounding box center [593, 25] width 9 height 9
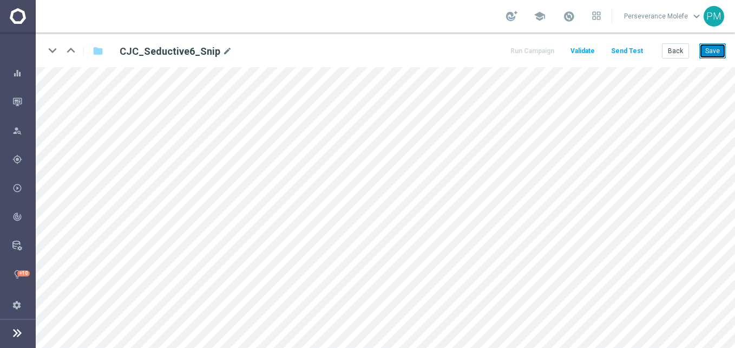
click at [710, 54] on button "Save" at bounding box center [712, 50] width 27 height 15
click at [665, 49] on button "Back" at bounding box center [675, 50] width 27 height 15
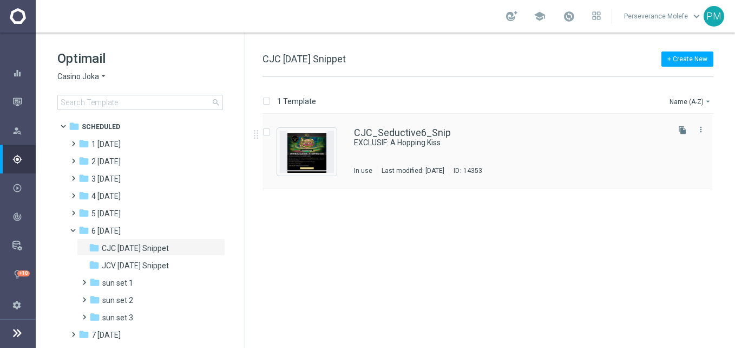
click at [363, 119] on div "CJC_Seductive6_Snip EXCLUSIF: A Hopping Kiss In use Last modified: [DATE] ID: 1…" at bounding box center [488, 151] width 450 height 75
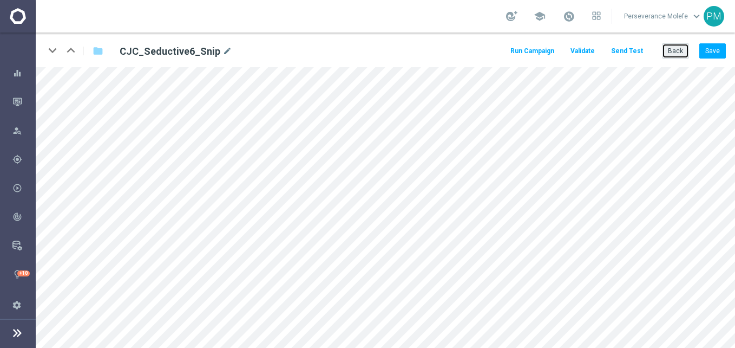
click at [666, 49] on button "Back" at bounding box center [675, 50] width 27 height 15
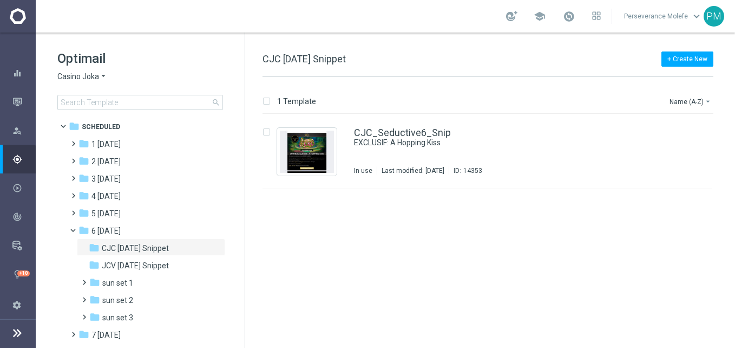
click at [666, 50] on div "+ Create New CJC [DATE] Snippet 1 Template Name (A-Z) arrow_drop_down Drag here…" at bounding box center [490, 189] width 490 height 315
